Goal: Information Seeking & Learning: Learn about a topic

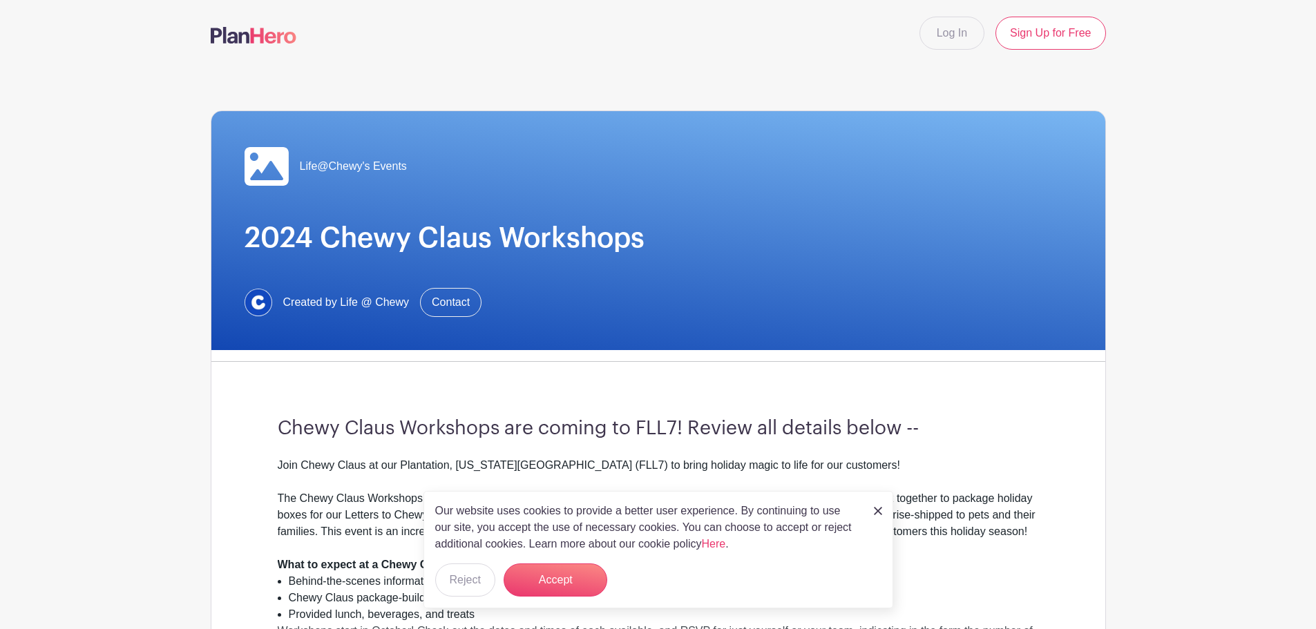
click at [874, 511] on img at bounding box center [878, 511] width 8 height 8
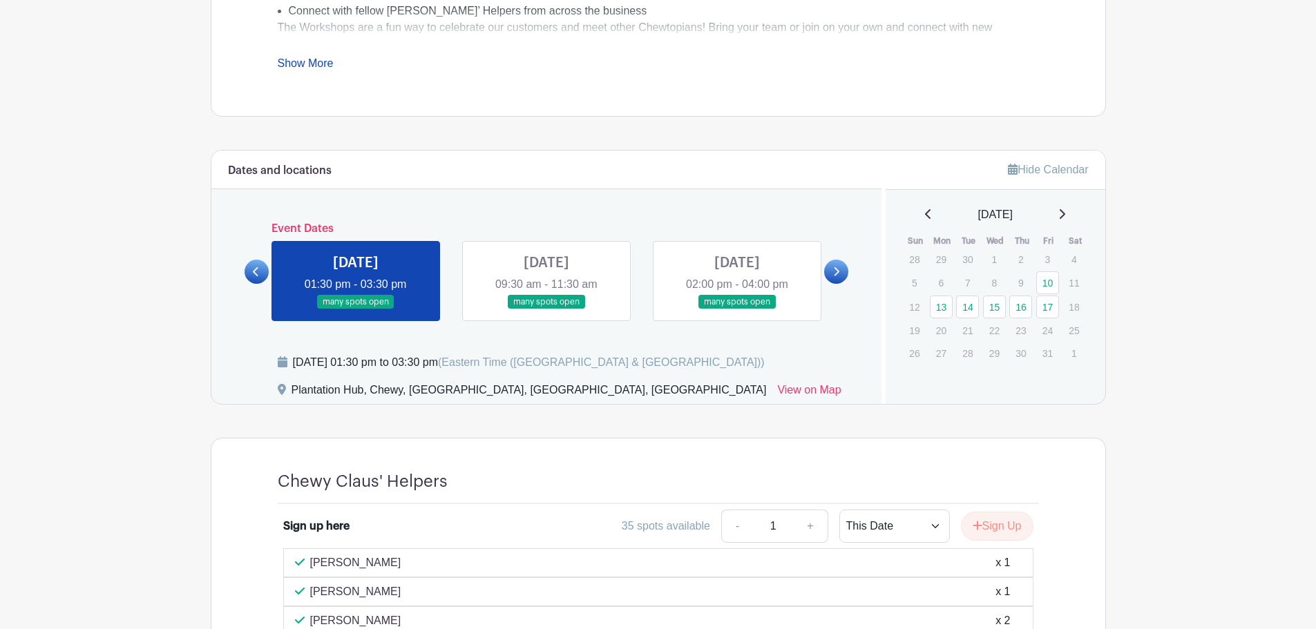
scroll to position [622, 0]
click at [840, 269] on link at bounding box center [836, 270] width 24 height 24
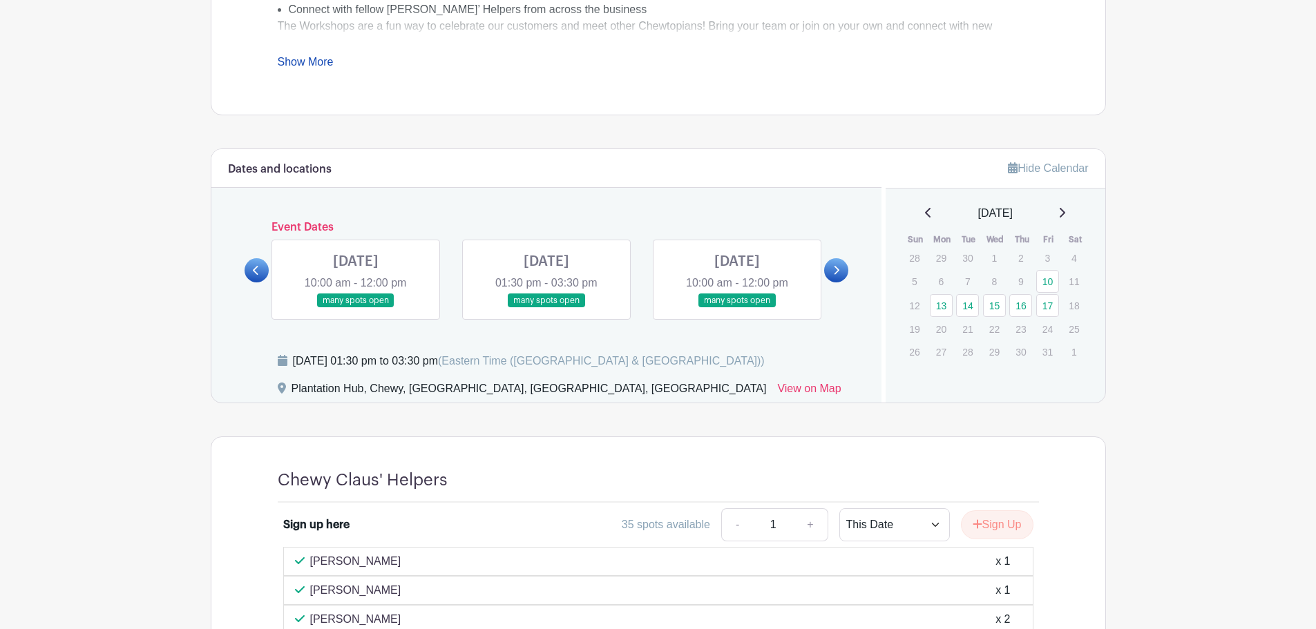
click at [840, 269] on link at bounding box center [836, 270] width 24 height 24
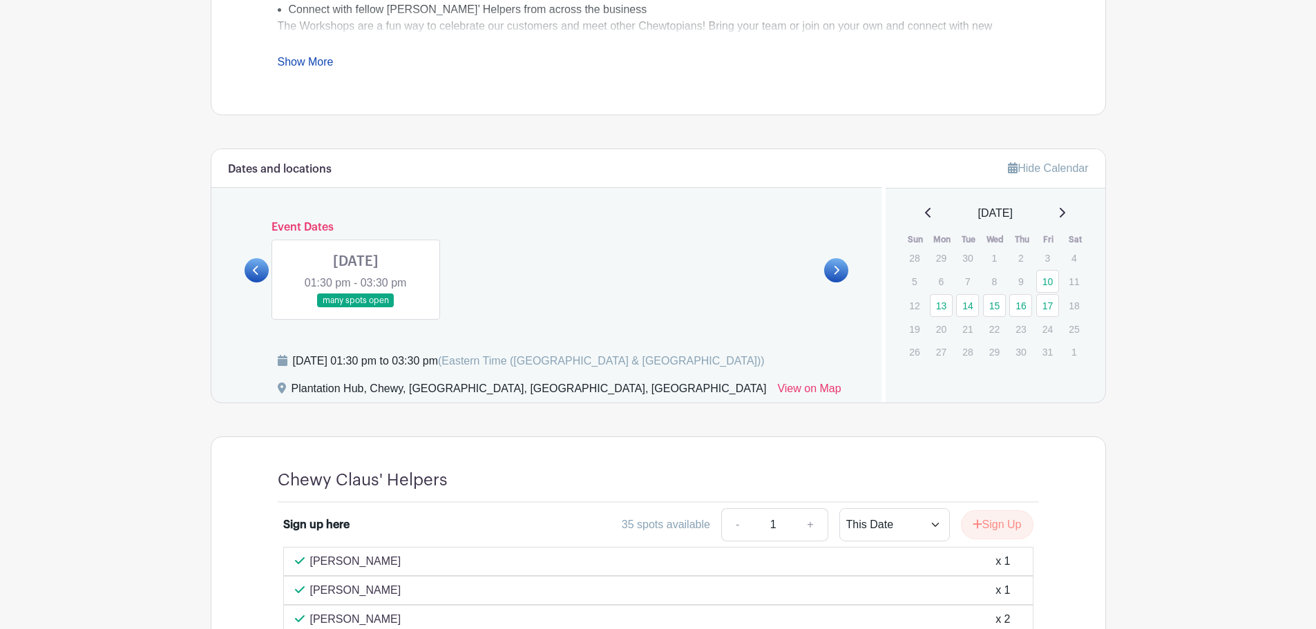
click at [262, 267] on link at bounding box center [256, 270] width 24 height 24
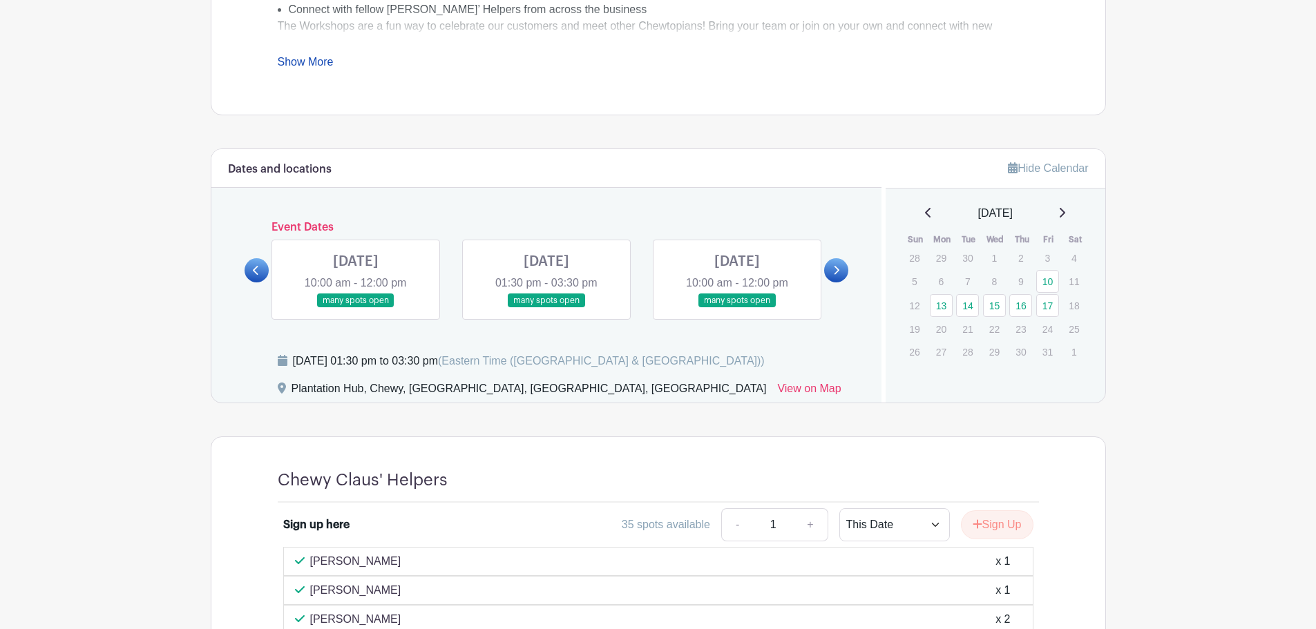
click at [262, 267] on link at bounding box center [256, 270] width 24 height 24
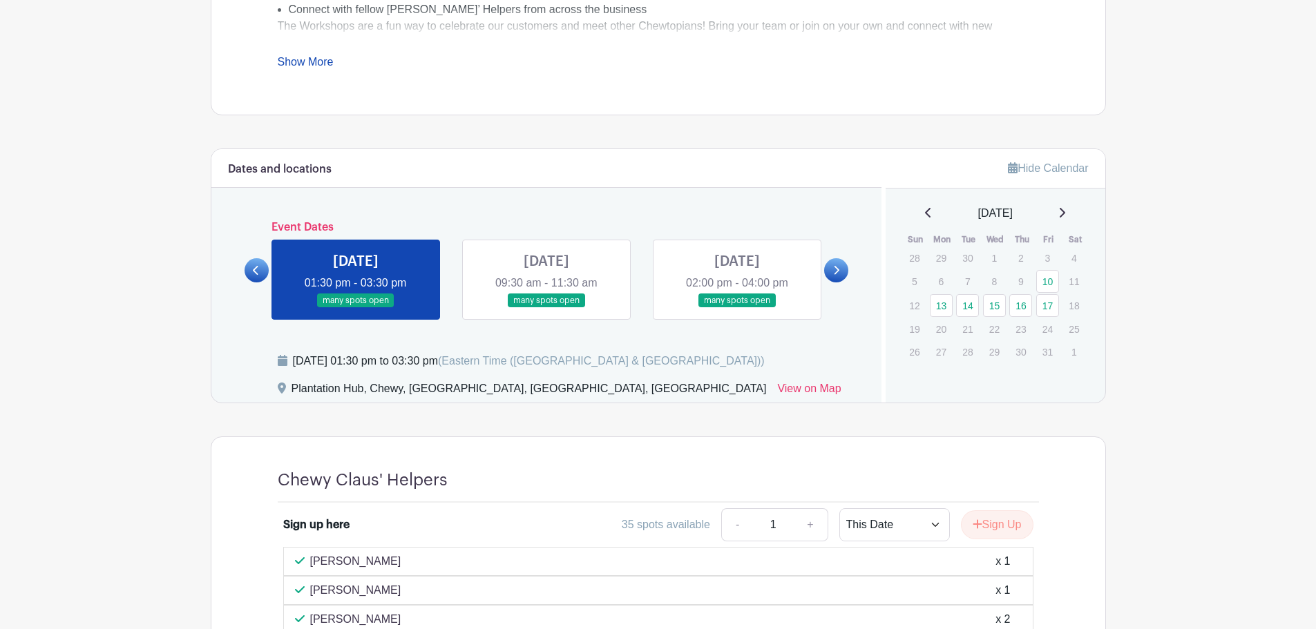
click at [264, 271] on link at bounding box center [256, 270] width 24 height 24
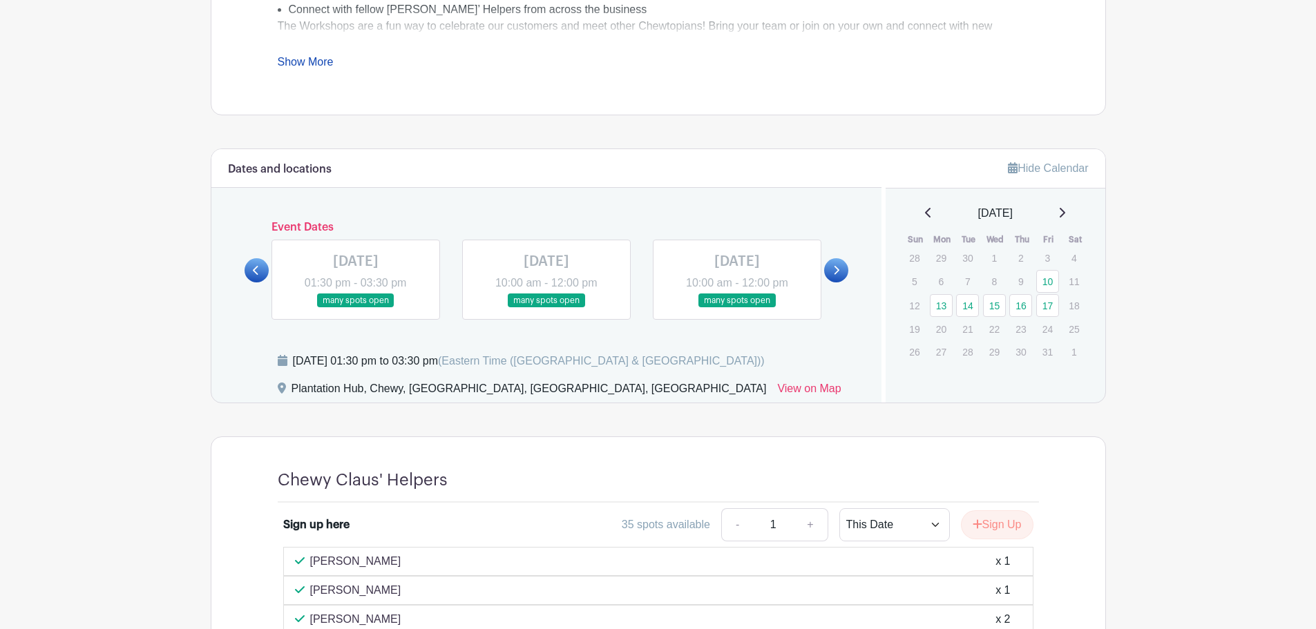
click at [834, 267] on icon at bounding box center [836, 270] width 6 height 10
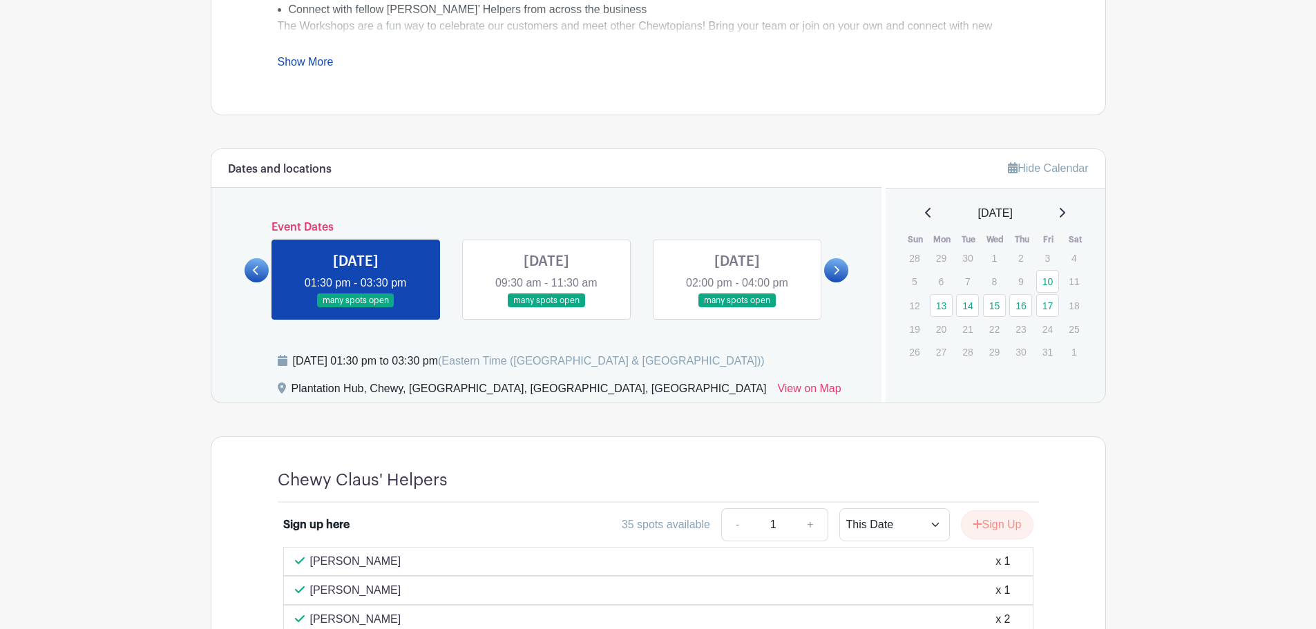
click at [834, 267] on icon at bounding box center [836, 270] width 6 height 10
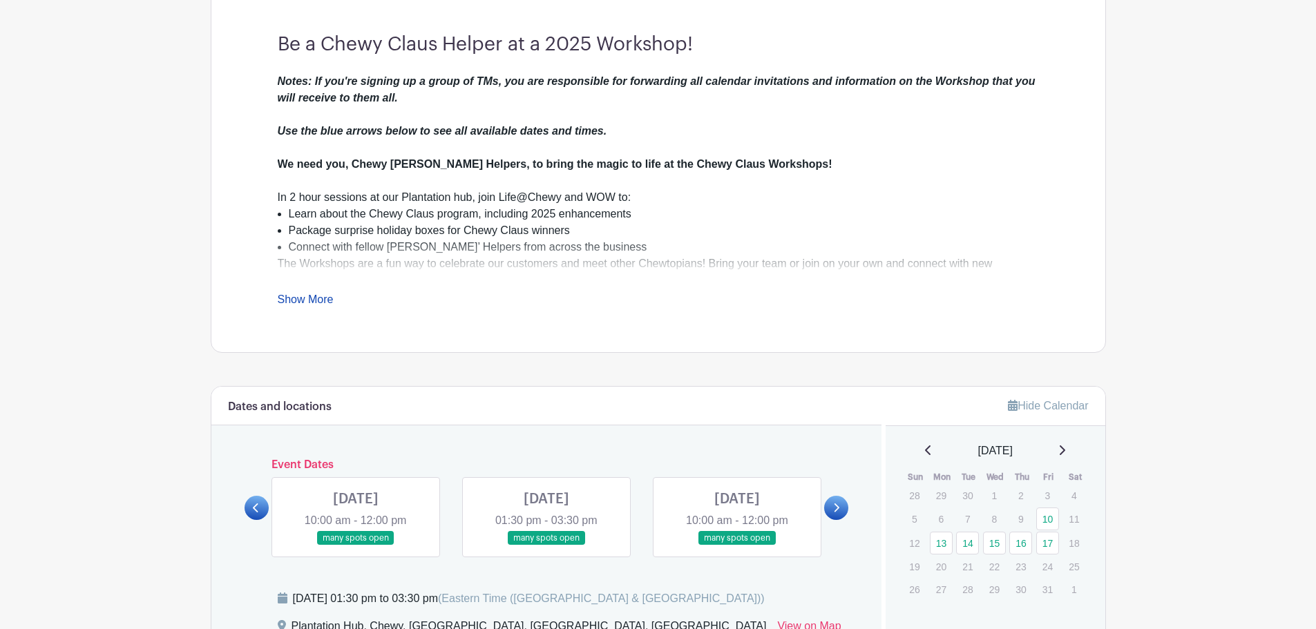
scroll to position [345, 0]
